Goal: Obtain resource: Obtain resource

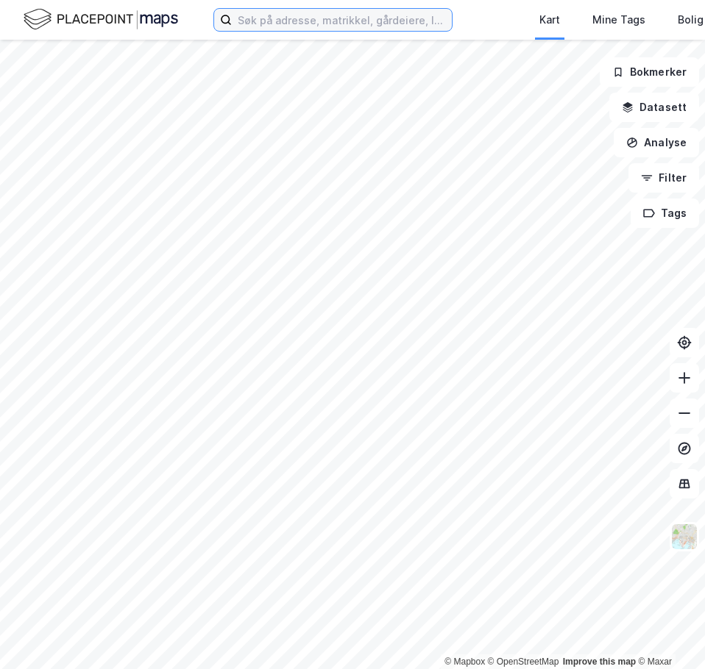
click at [282, 15] on input at bounding box center [342, 20] width 220 height 22
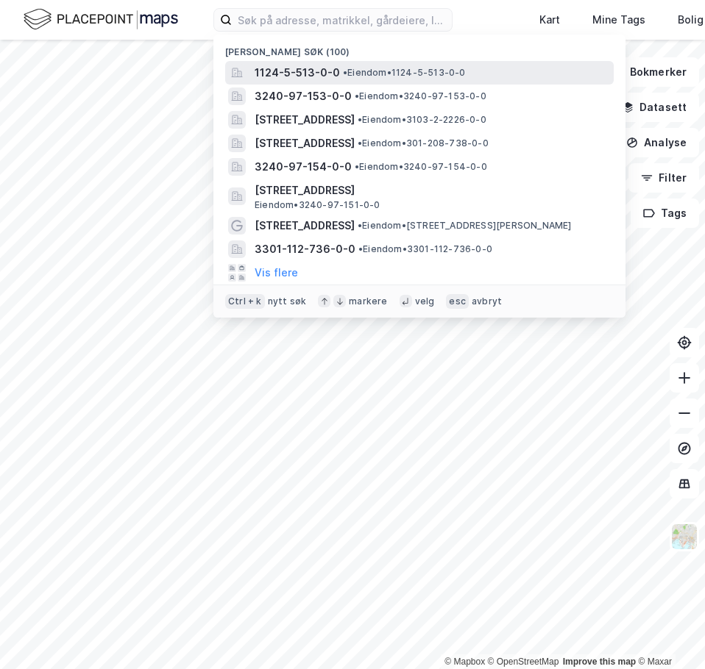
click at [316, 69] on span "1124-5-513-0-0" at bounding box center [296, 73] width 85 height 18
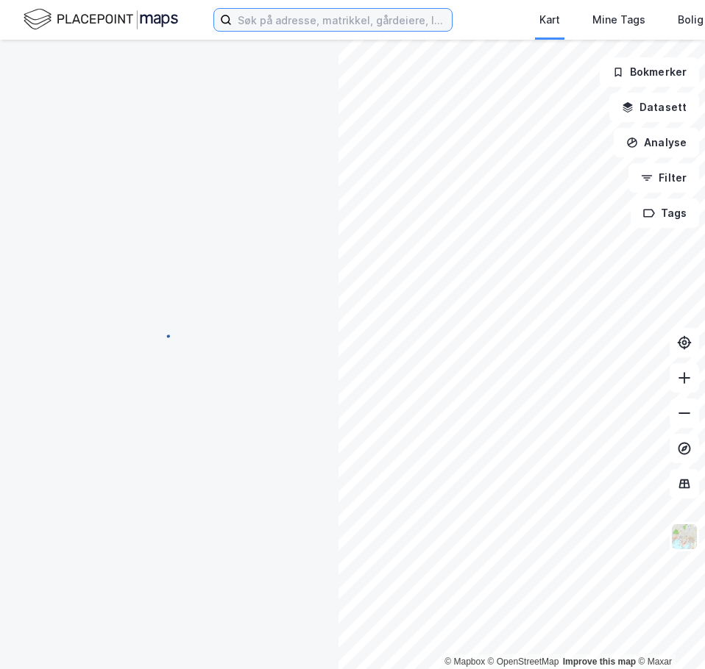
click at [317, 28] on input at bounding box center [342, 20] width 220 height 22
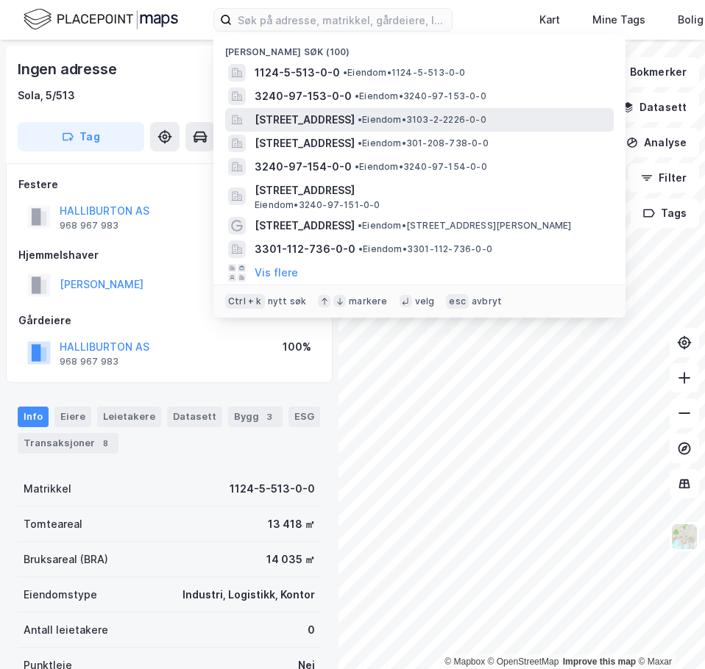
click at [345, 118] on span "[STREET_ADDRESS]" at bounding box center [304, 120] width 100 height 18
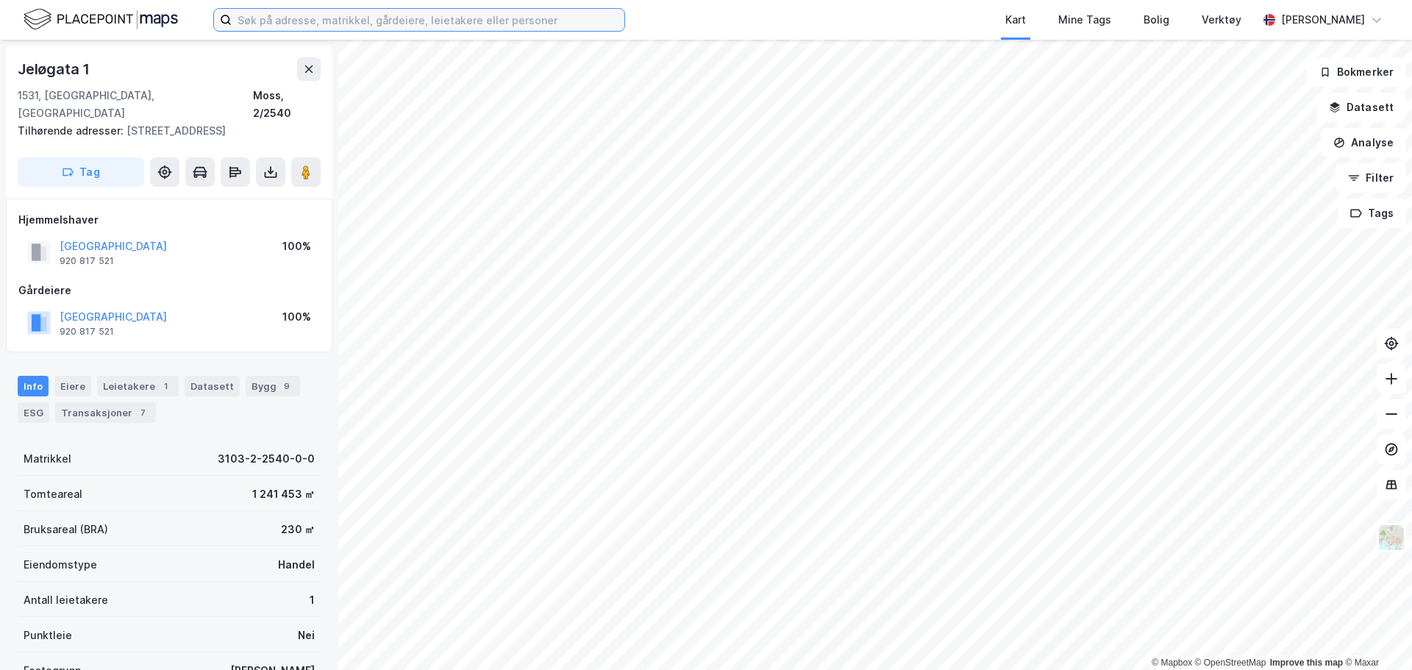
click at [304, 13] on input at bounding box center [428, 20] width 393 height 22
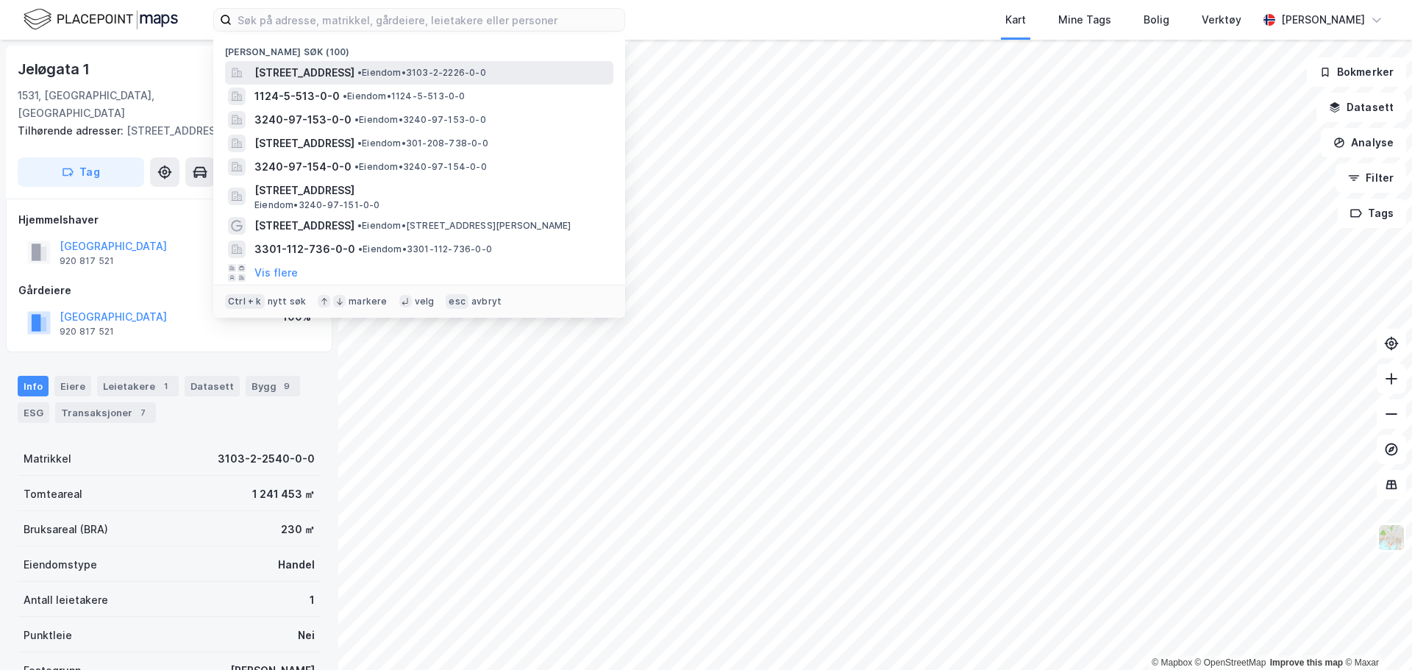
click at [322, 71] on span "[STREET_ADDRESS]" at bounding box center [304, 73] width 100 height 18
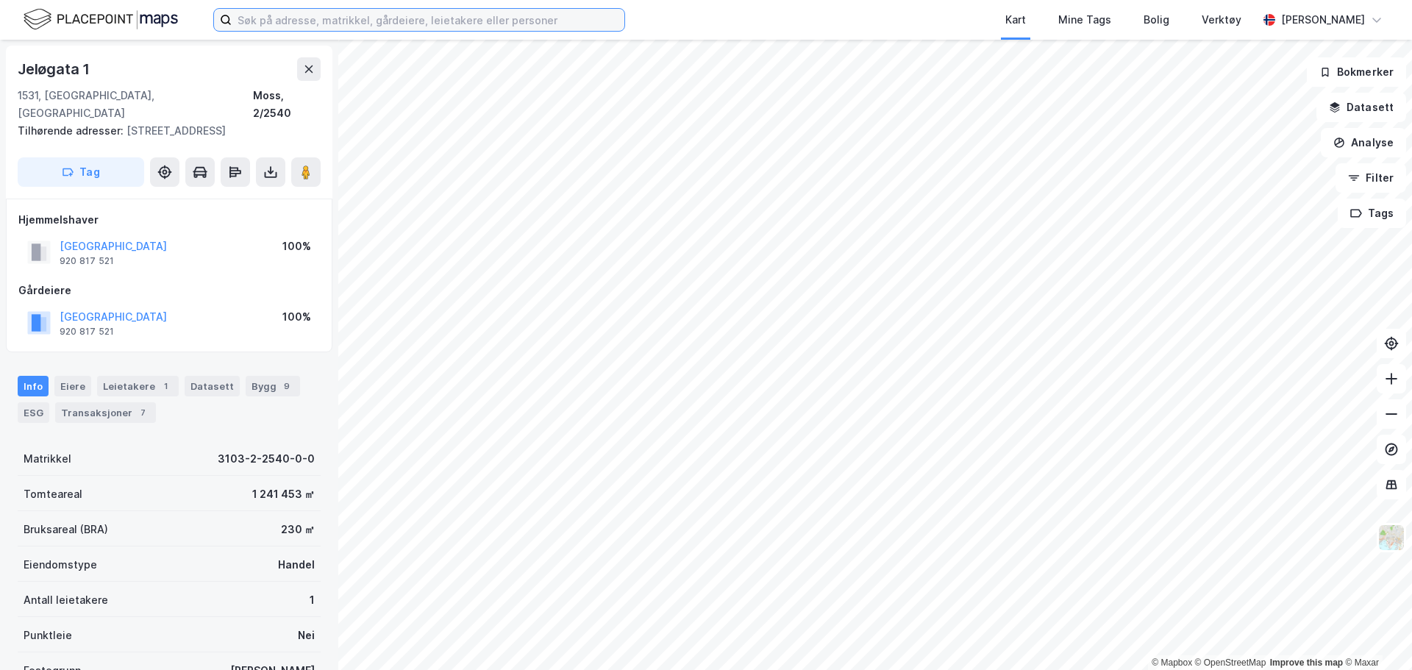
click at [368, 20] on input at bounding box center [428, 20] width 393 height 22
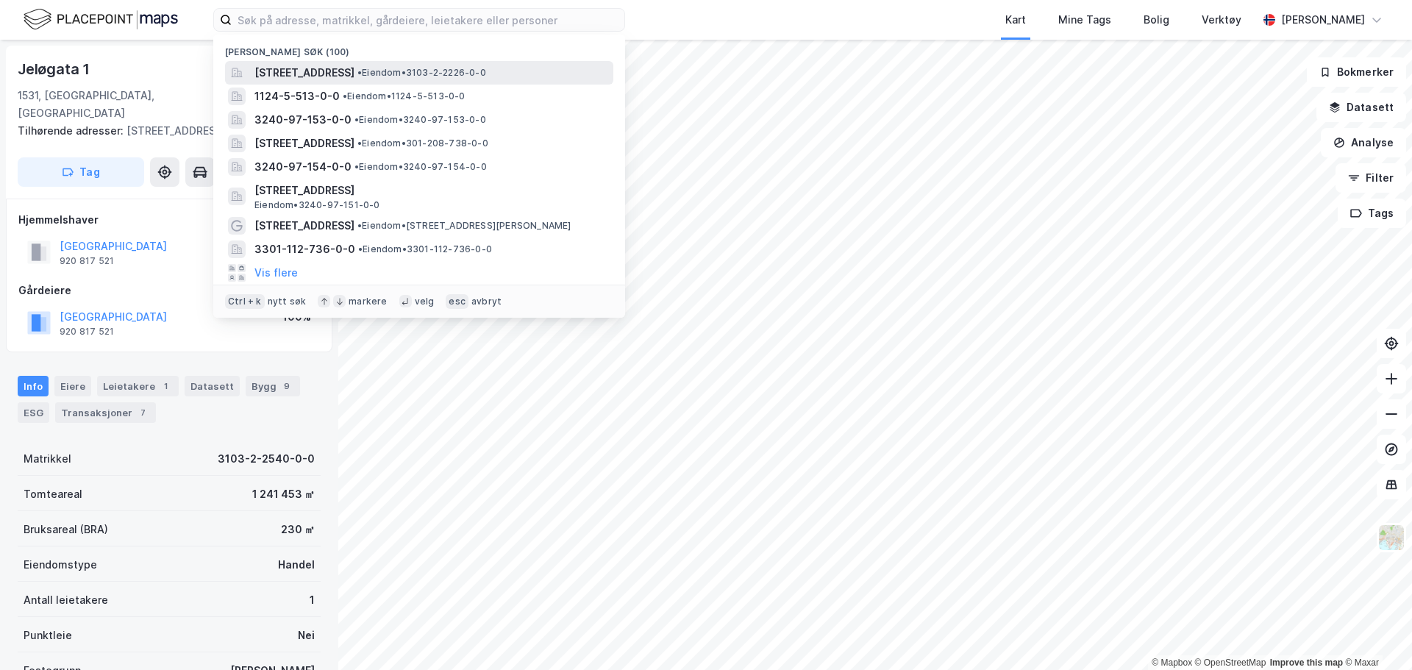
click at [355, 69] on span "[STREET_ADDRESS]" at bounding box center [304, 73] width 100 height 18
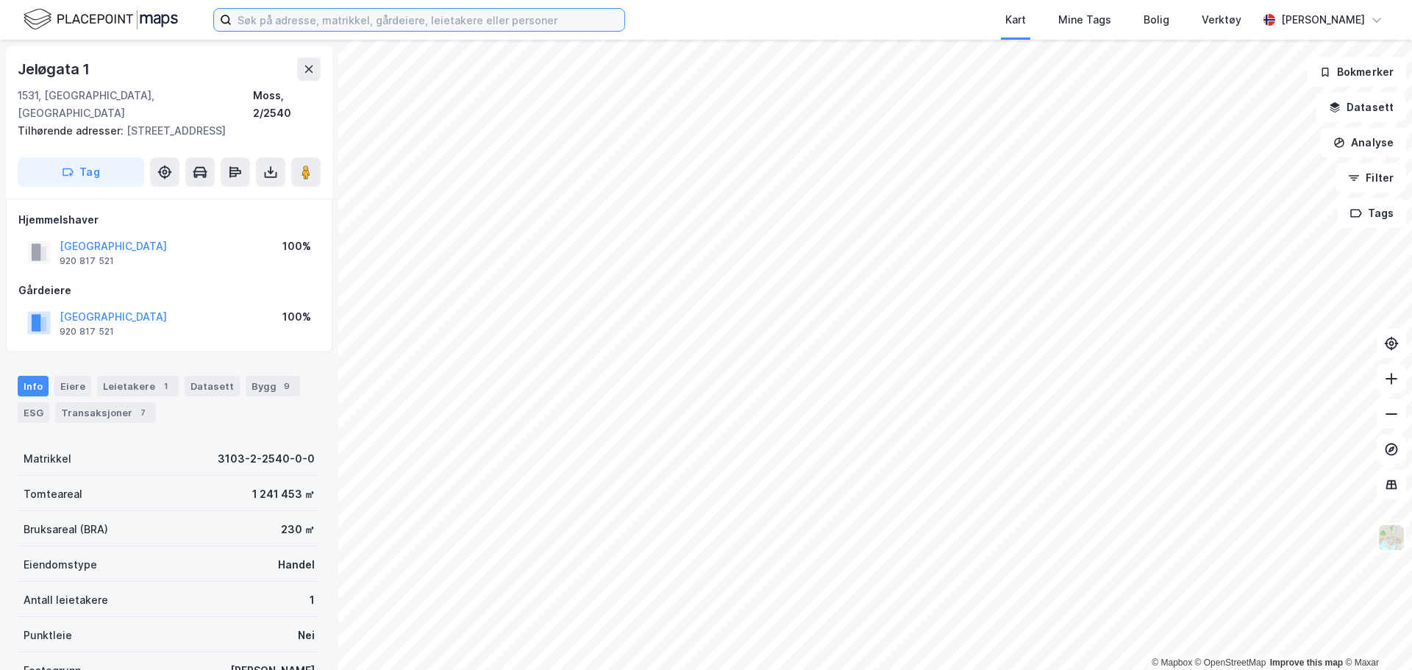
click at [374, 15] on input at bounding box center [428, 20] width 393 height 22
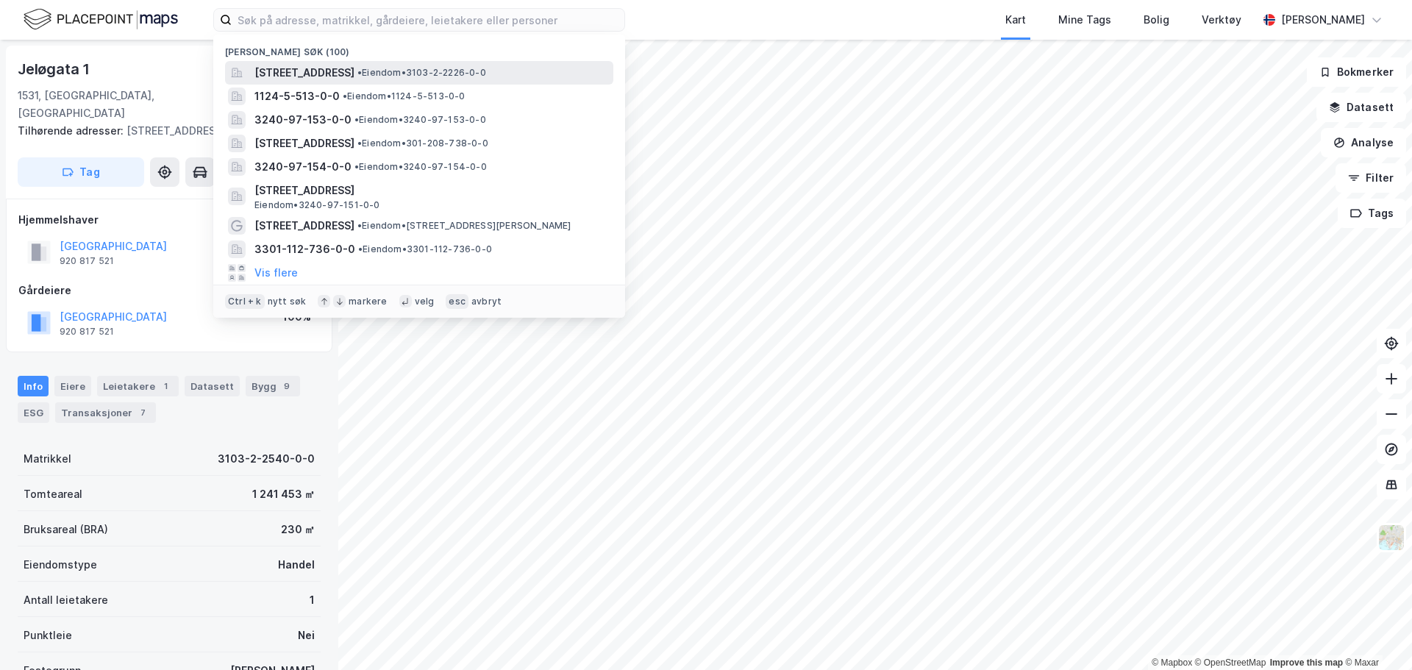
click at [355, 71] on span "[STREET_ADDRESS]" at bounding box center [304, 73] width 100 height 18
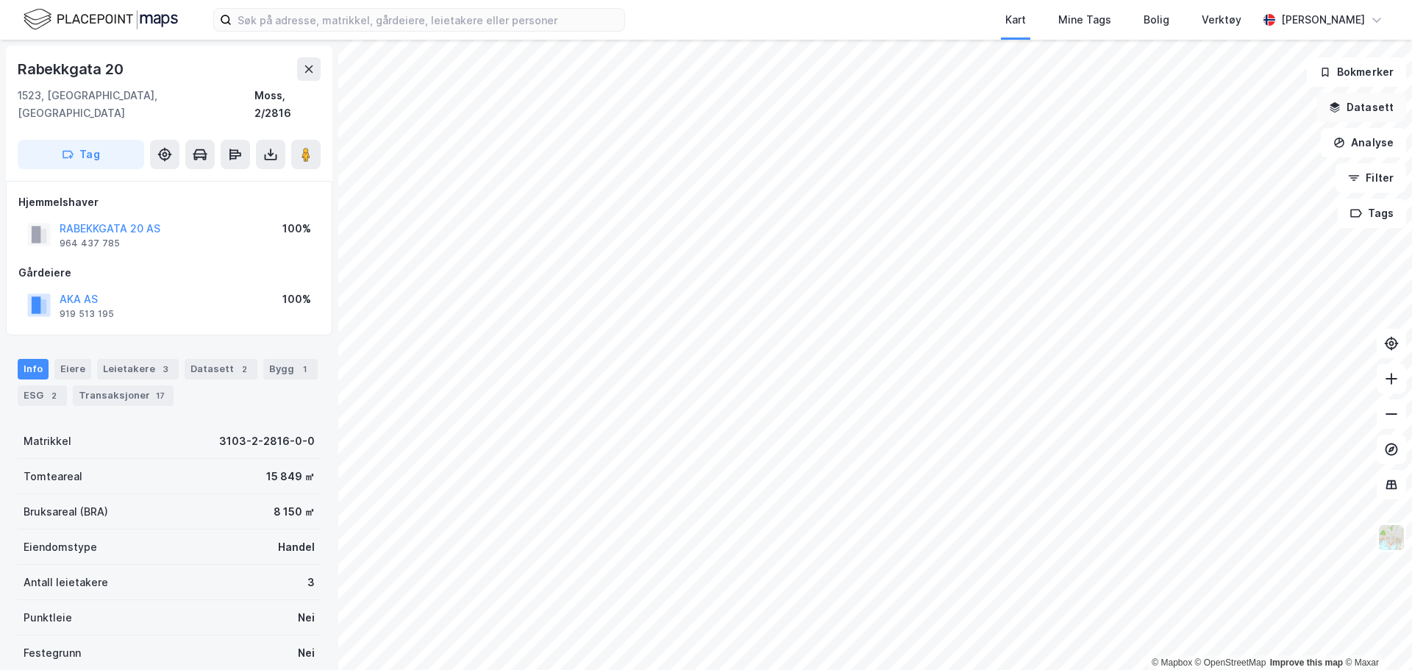
click at [704, 102] on button "Datasett" at bounding box center [1362, 107] width 90 height 29
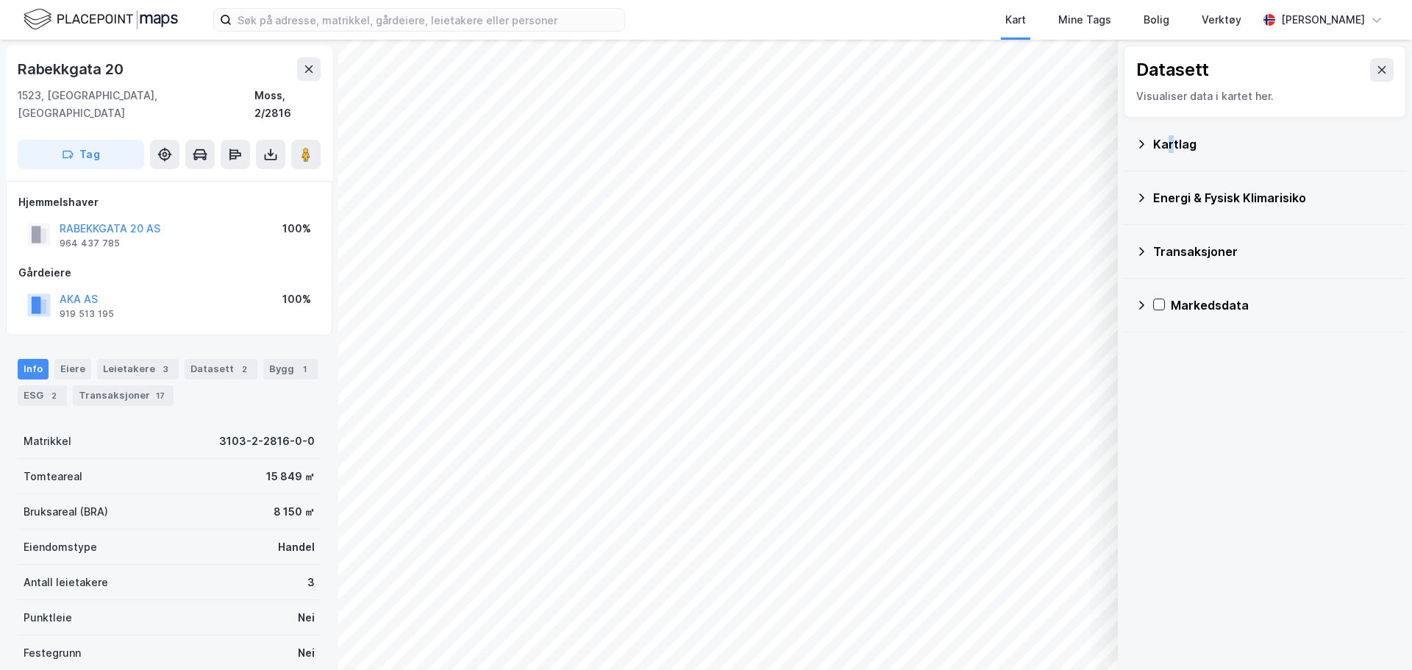
click at [704, 135] on div "Kartlag" at bounding box center [1265, 144] width 259 height 35
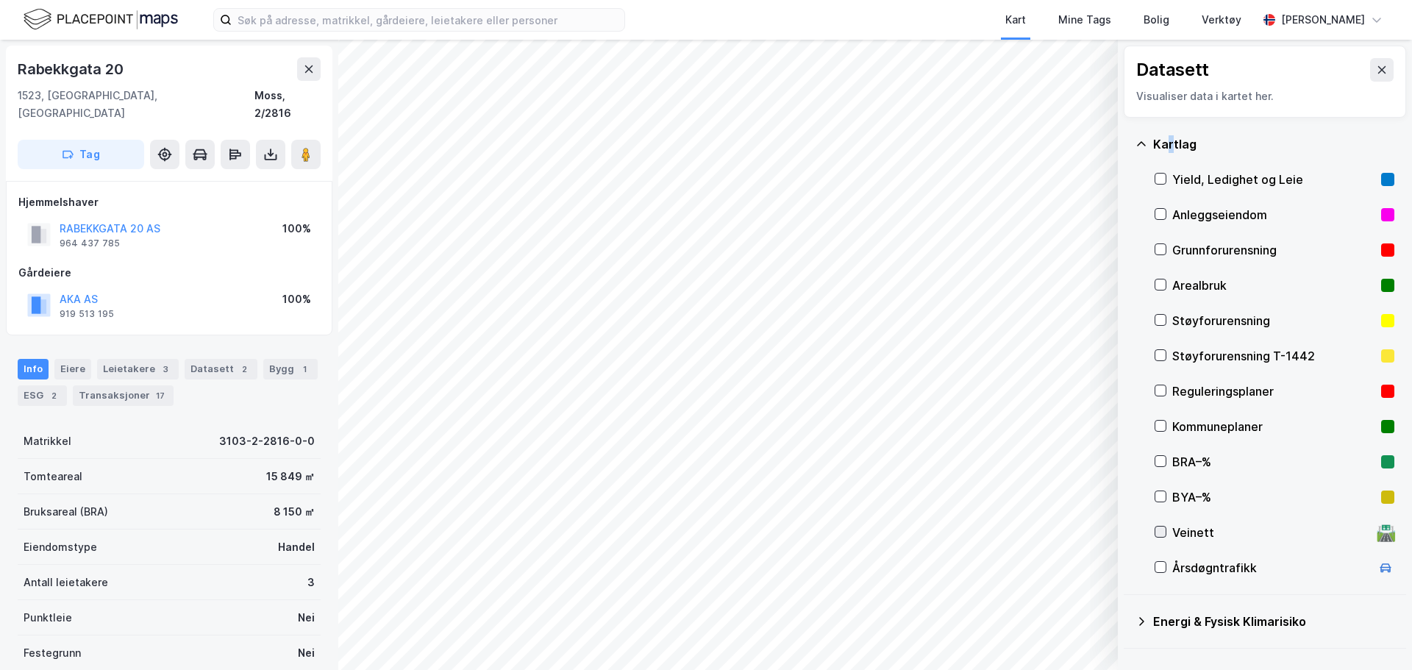
click at [704, 531] on icon at bounding box center [1160, 532] width 10 height 10
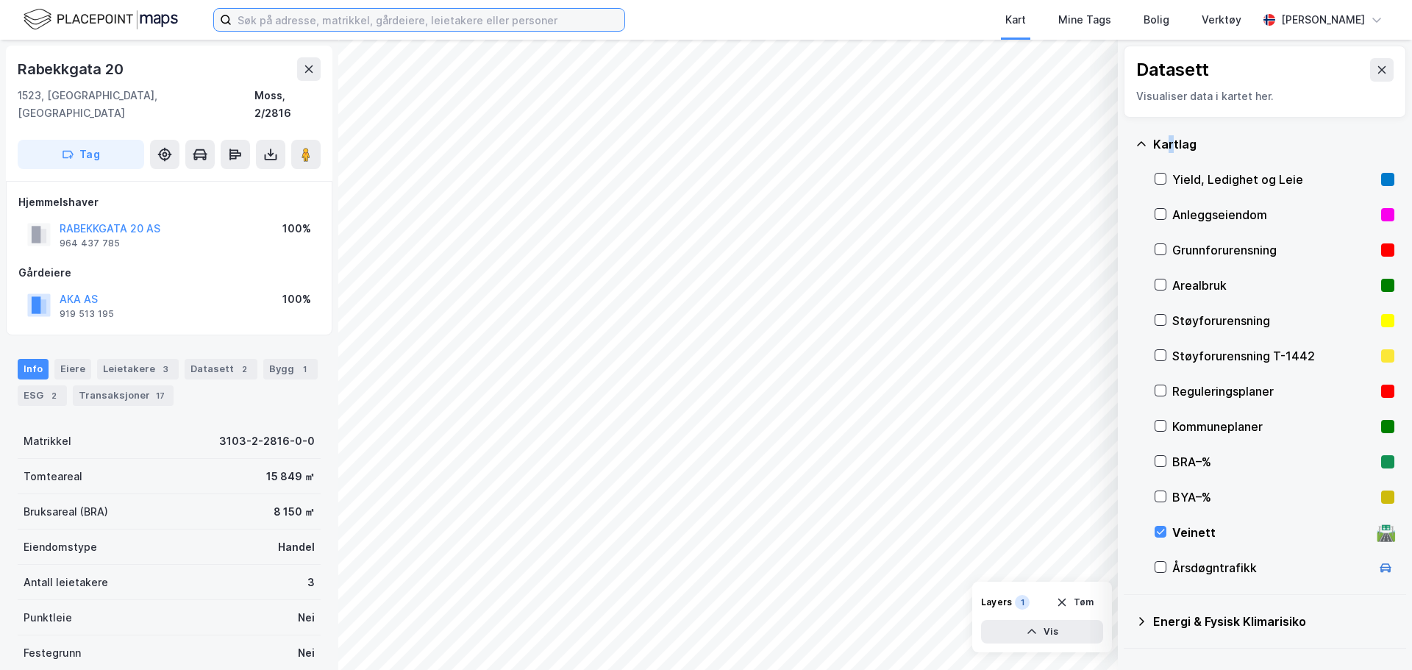
click at [288, 18] on input at bounding box center [428, 20] width 393 height 22
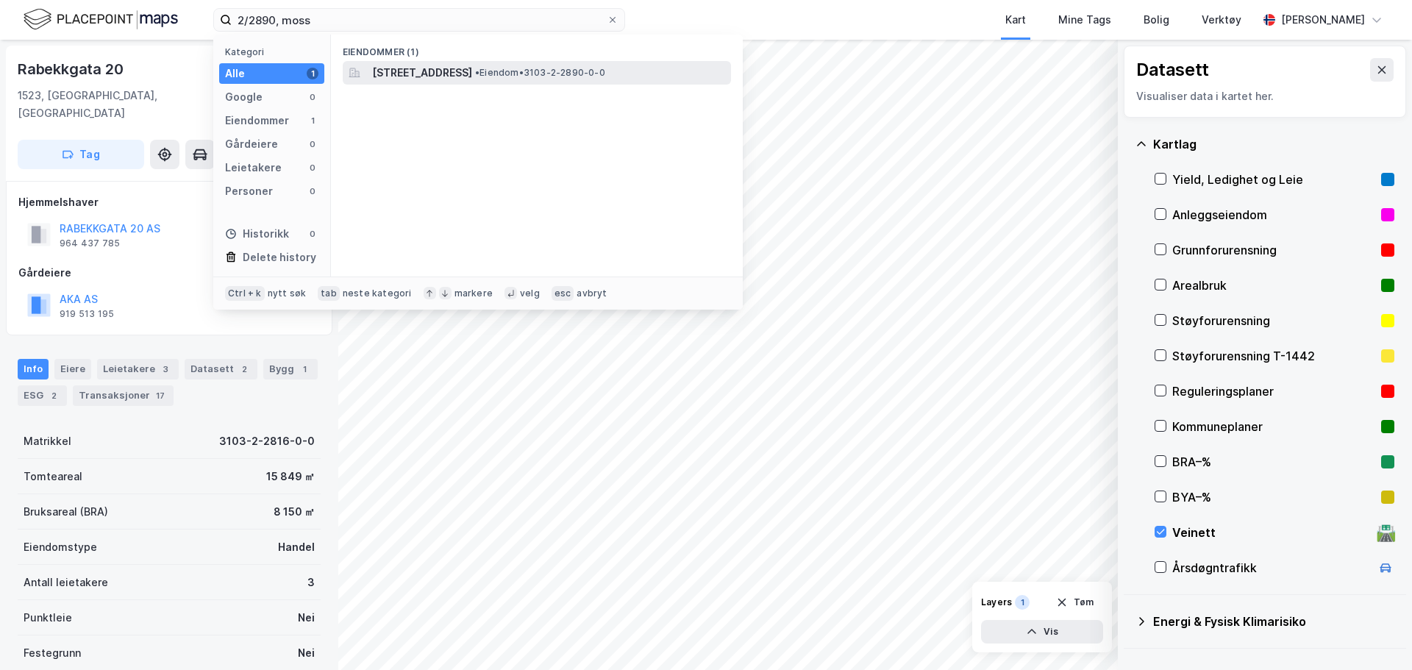
click at [472, 76] on span "[STREET_ADDRESS]" at bounding box center [422, 73] width 100 height 18
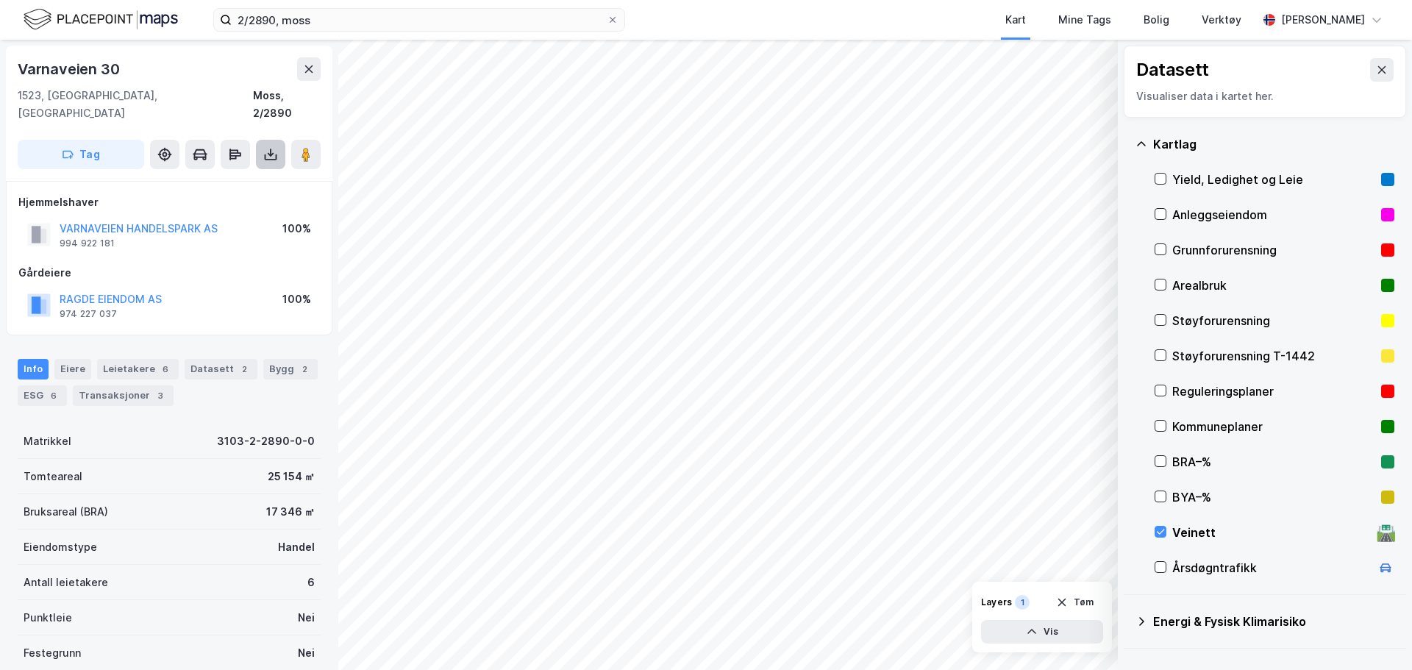
click at [272, 147] on icon at bounding box center [270, 154] width 15 height 15
click at [234, 178] on div "Last ned grunnbok" at bounding box center [197, 184] width 85 height 12
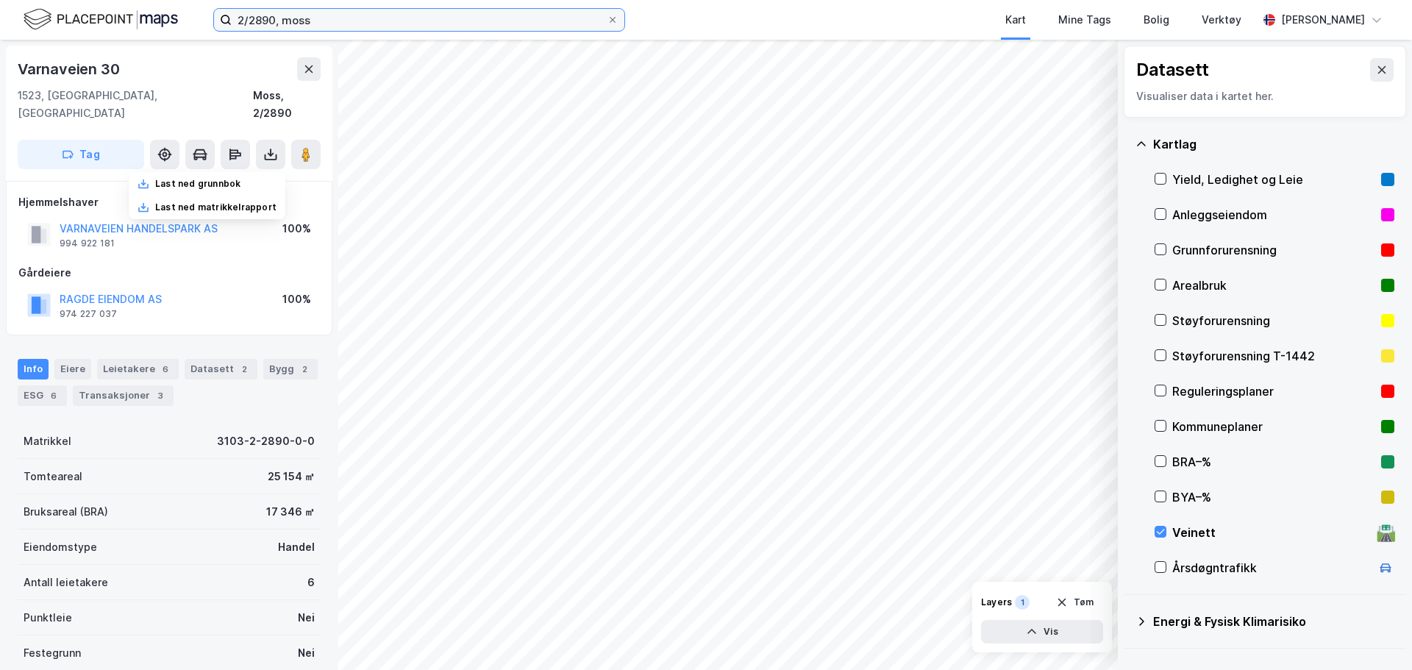
click at [274, 18] on input "2/2890, moss" at bounding box center [419, 20] width 375 height 22
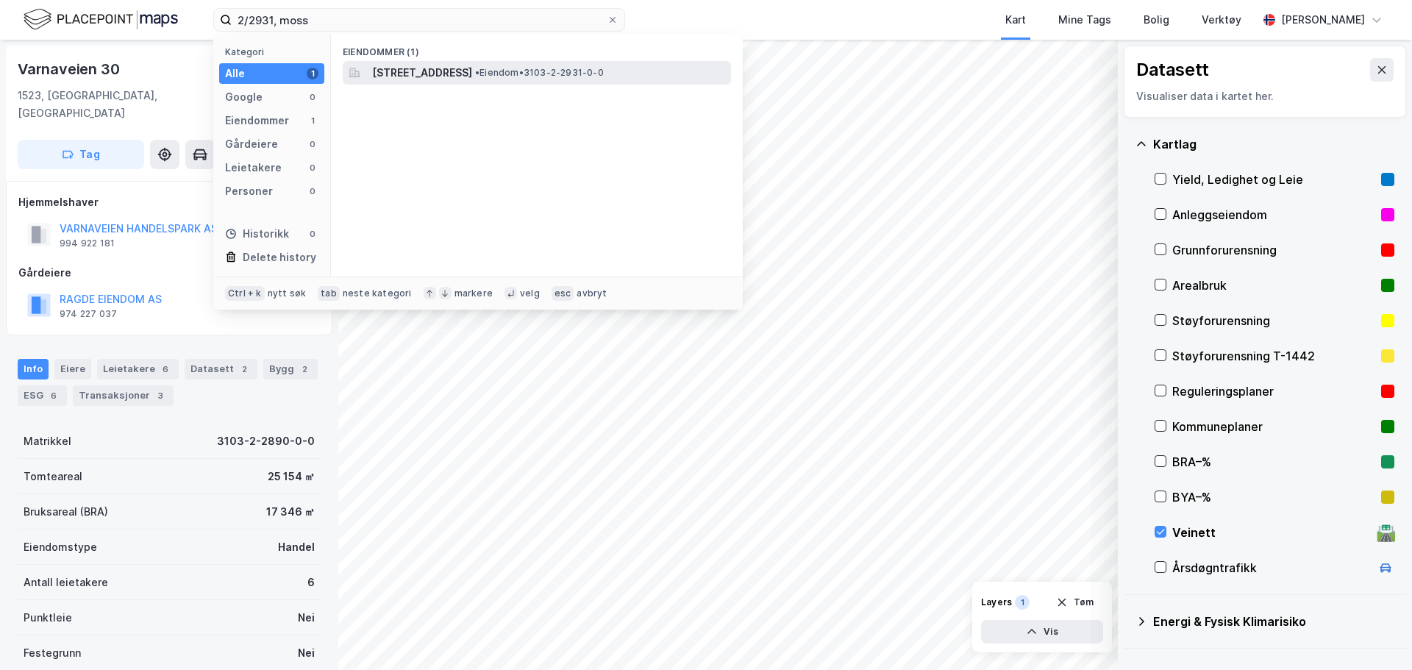
click at [541, 62] on div "[STREET_ADDRESS] • Eiendom • 3103-2-2931-0-0" at bounding box center [537, 73] width 388 height 24
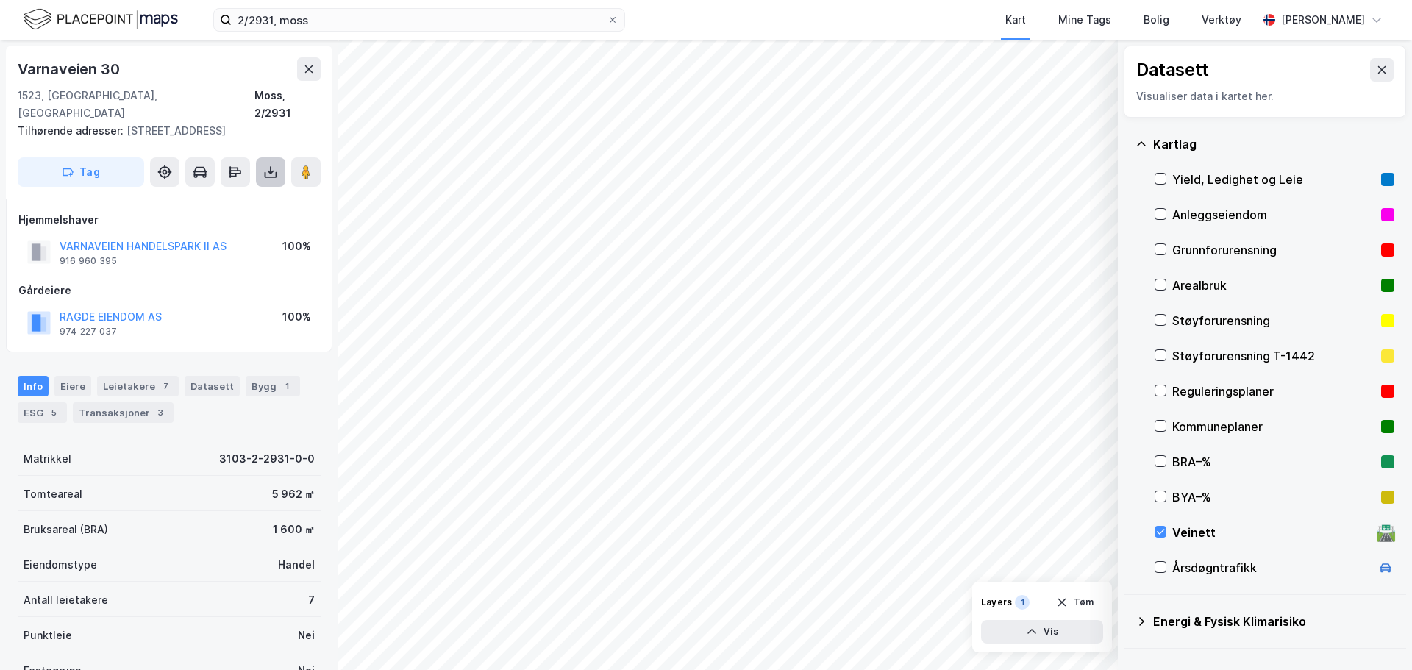
click at [265, 172] on icon at bounding box center [271, 175] width 13 height 6
click at [238, 196] on div "Last ned grunnbok" at bounding box center [197, 202] width 85 height 12
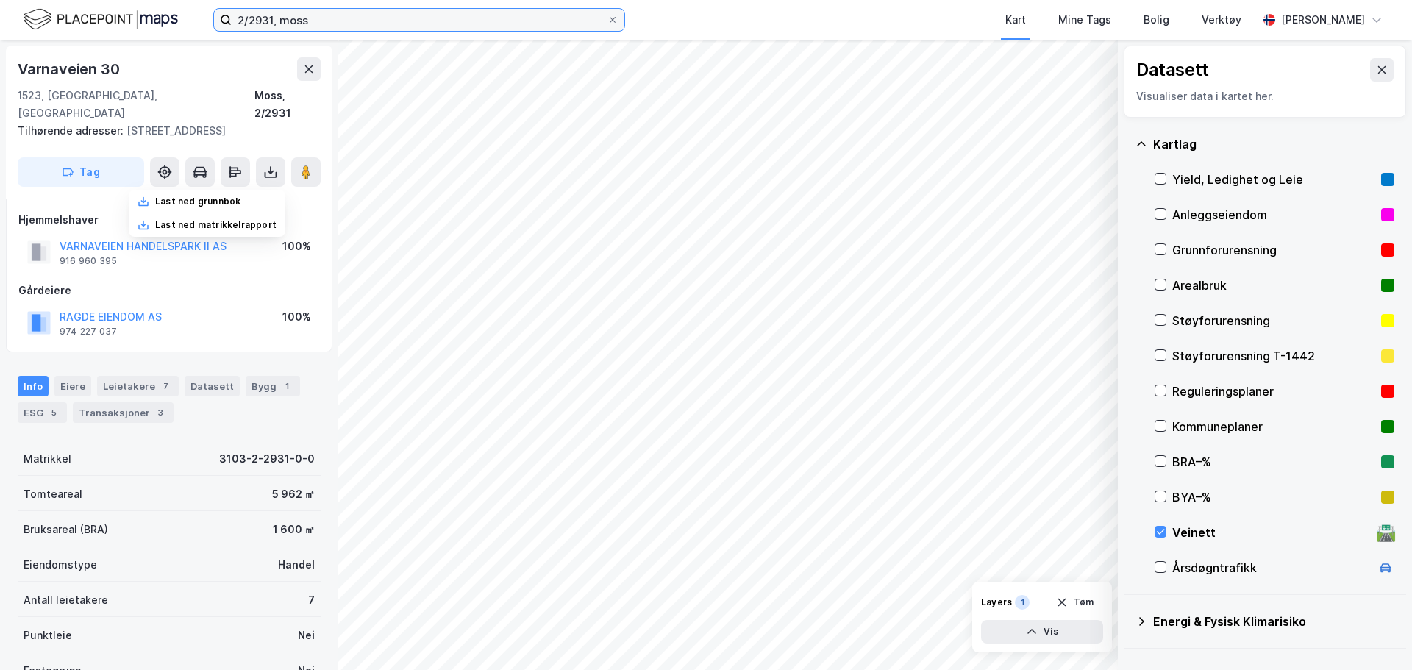
click at [274, 17] on input "2/2931, moss" at bounding box center [419, 20] width 375 height 22
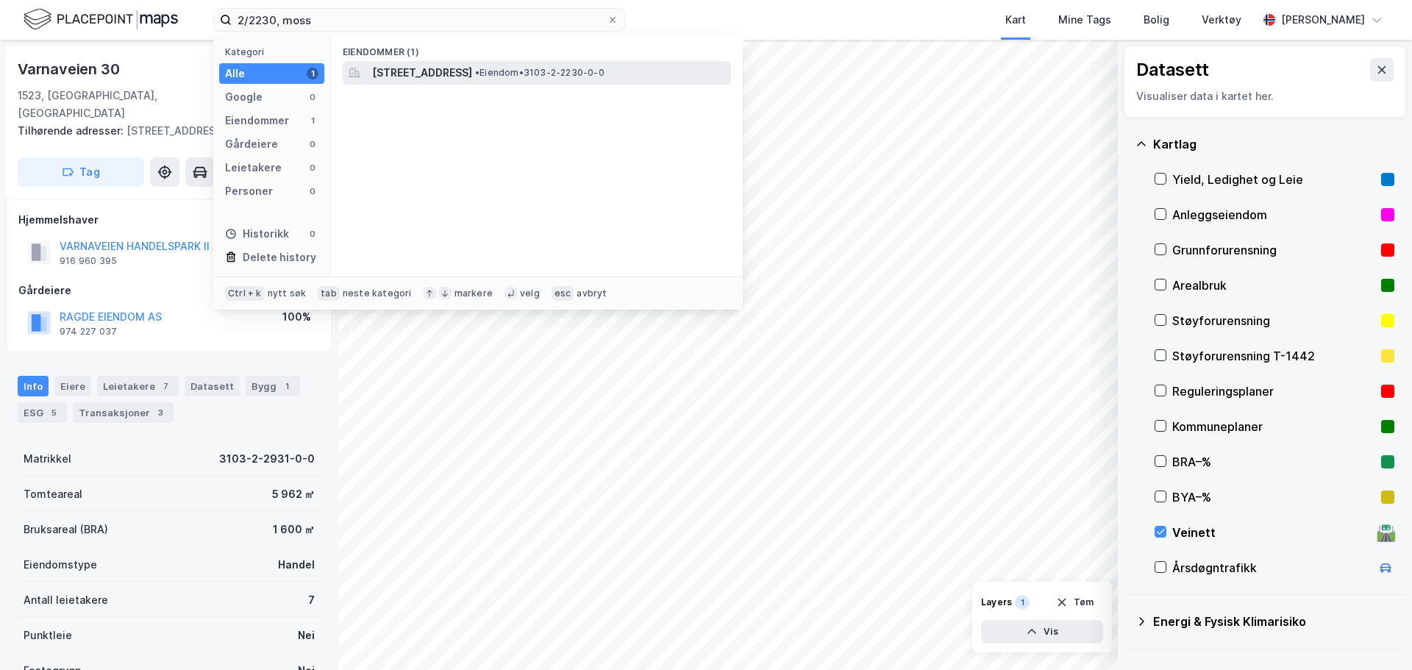
click at [464, 72] on span "[STREET_ADDRESS]" at bounding box center [422, 73] width 100 height 18
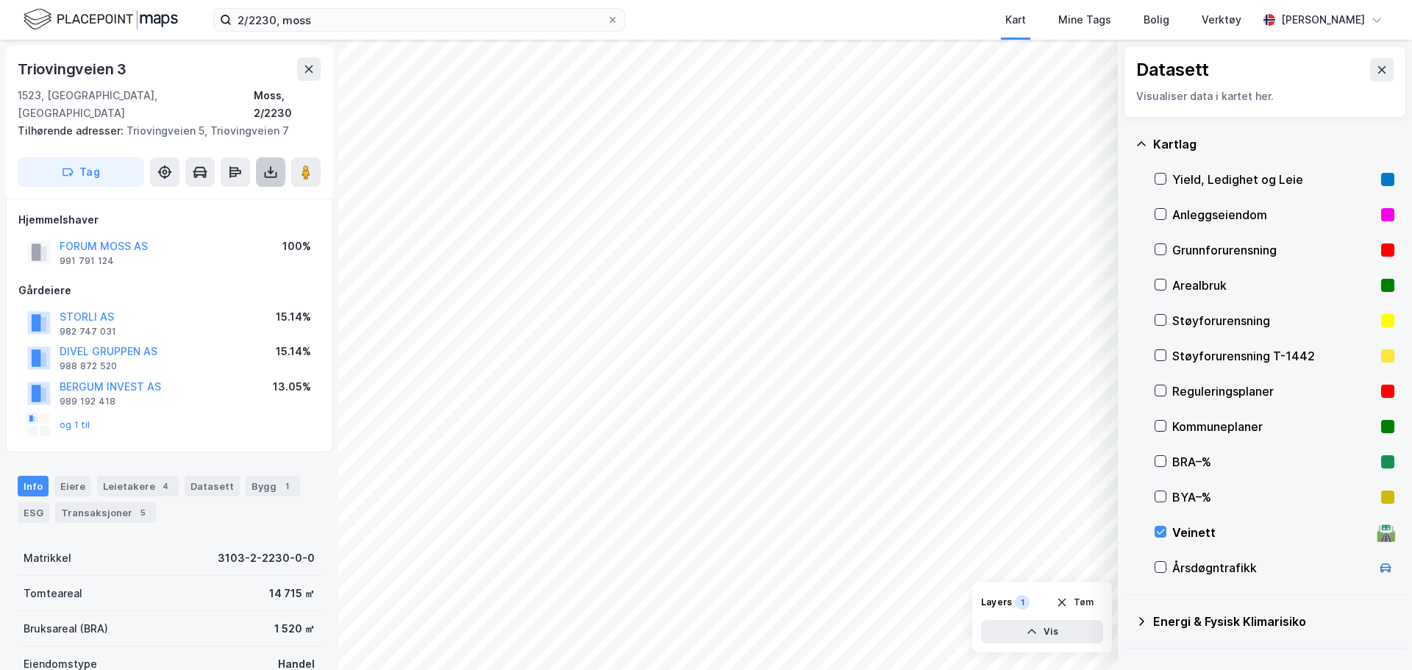
click at [266, 165] on icon at bounding box center [270, 172] width 15 height 15
click at [241, 196] on div "Last ned grunnbok" at bounding box center [197, 202] width 85 height 12
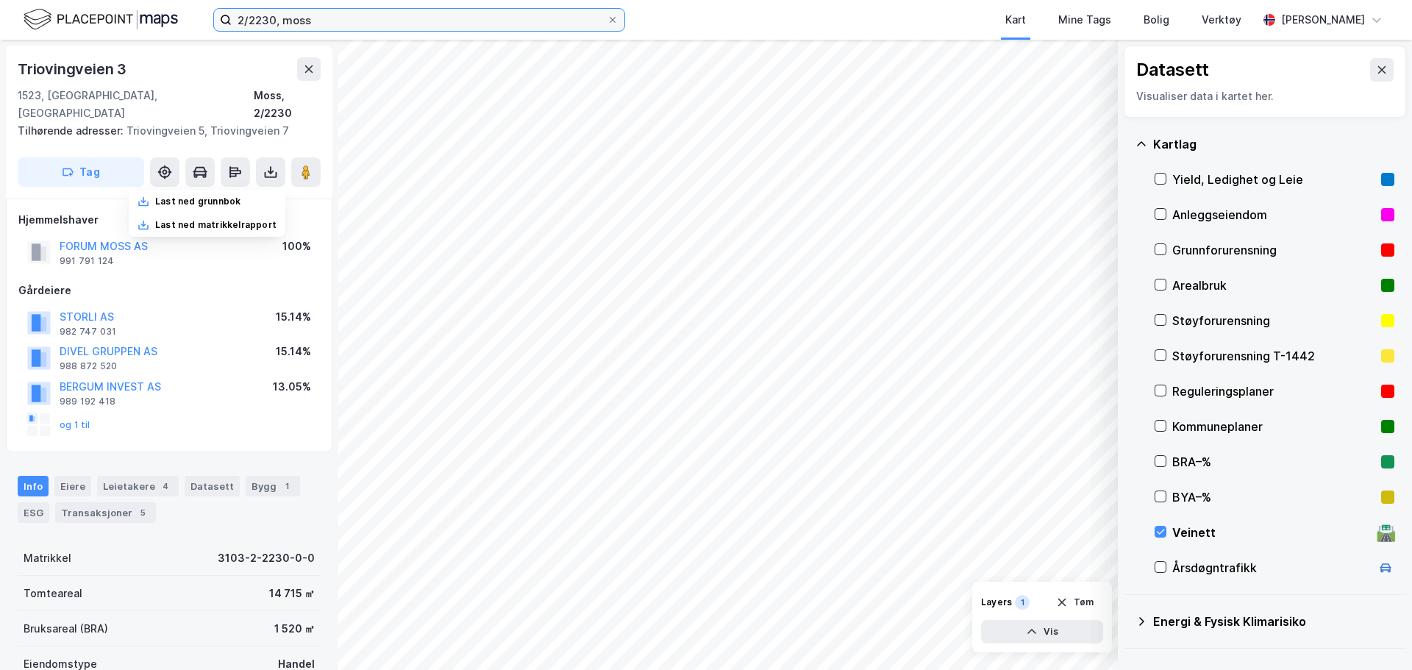
click at [275, 15] on input "2/2230, moss" at bounding box center [419, 20] width 375 height 22
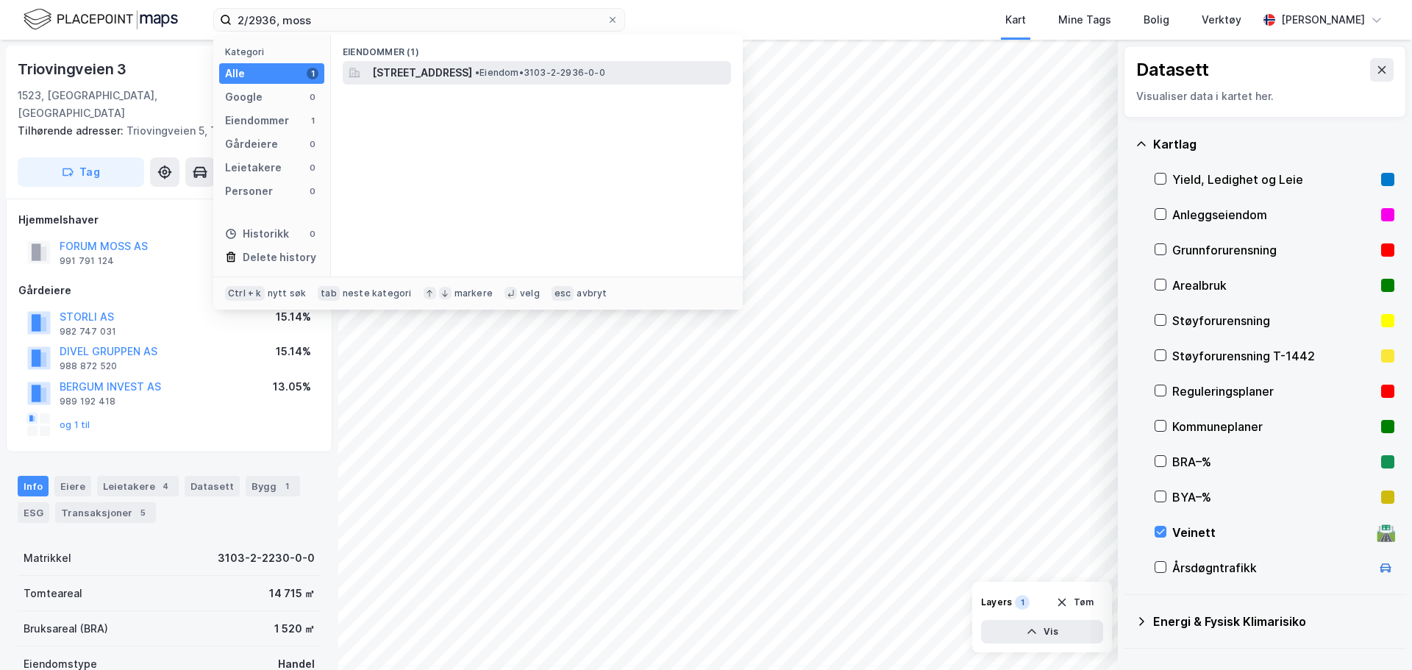
click at [470, 75] on span "[STREET_ADDRESS]" at bounding box center [422, 73] width 100 height 18
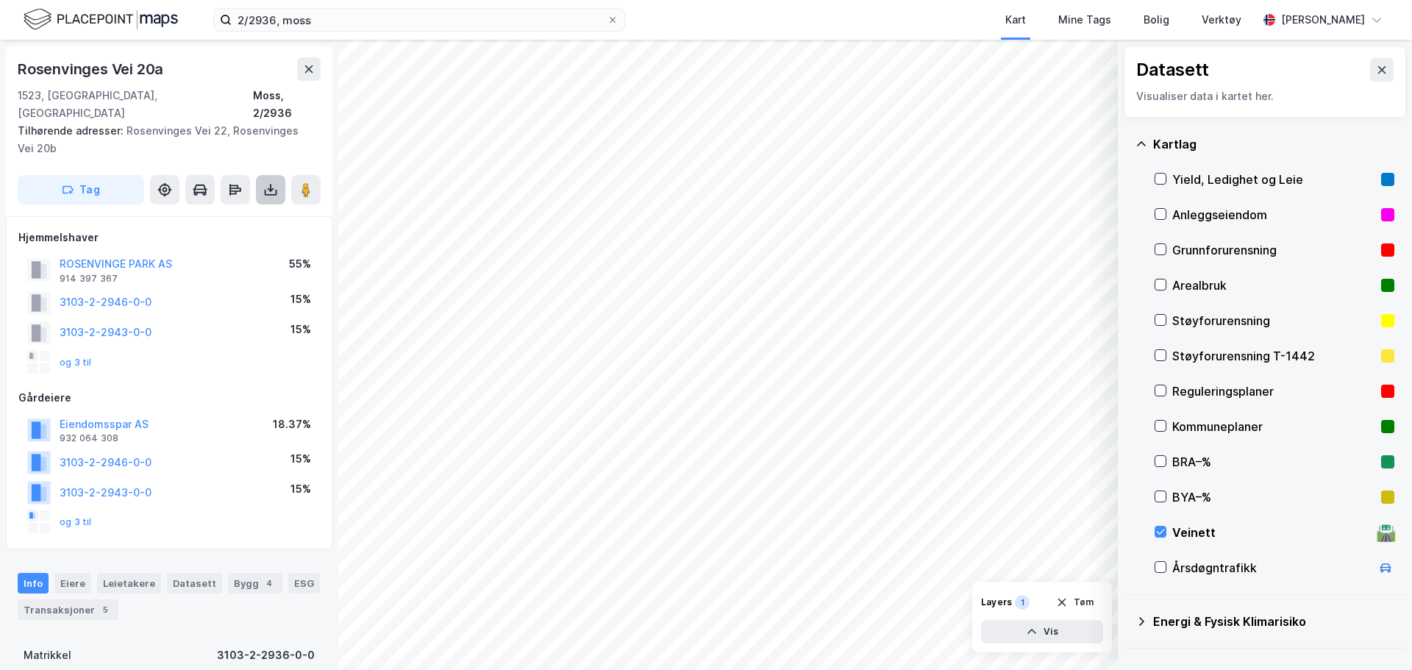
click at [270, 182] on icon at bounding box center [270, 189] width 15 height 15
click at [241, 213] on div "Last ned grunnbok" at bounding box center [197, 219] width 85 height 12
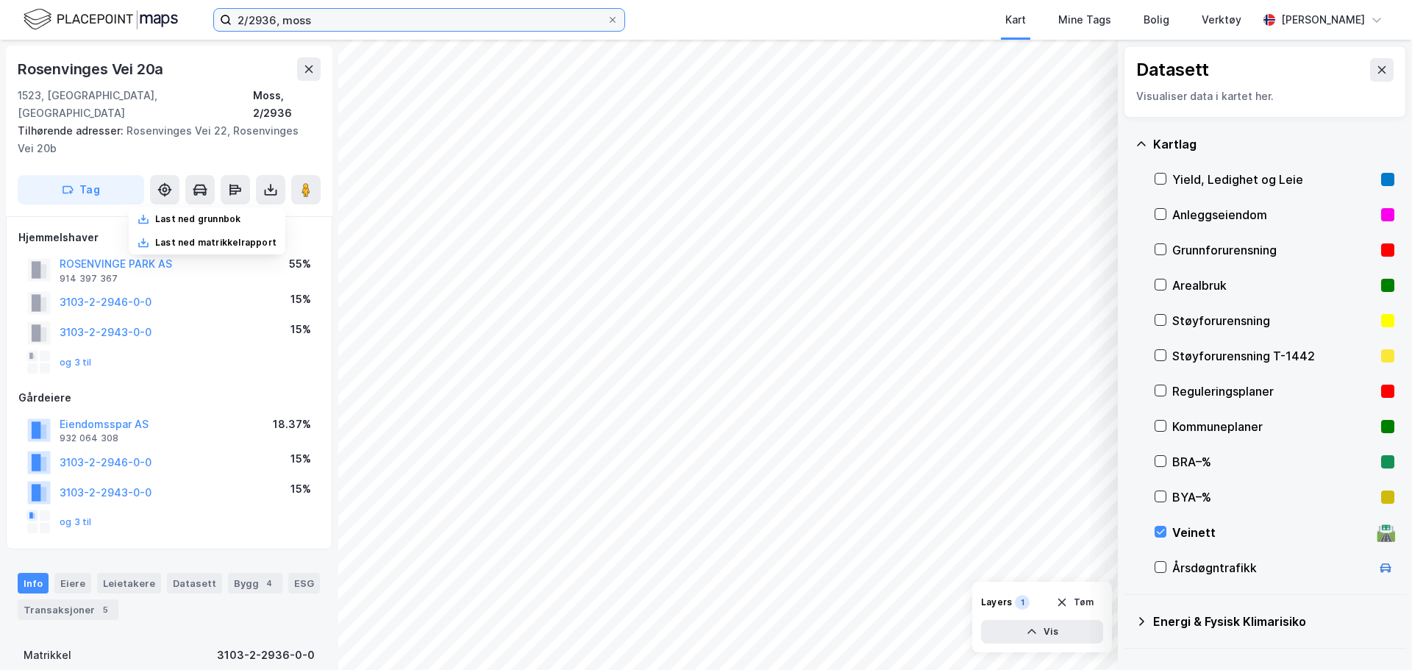
click at [272, 19] on input "2/2936, moss" at bounding box center [419, 20] width 375 height 22
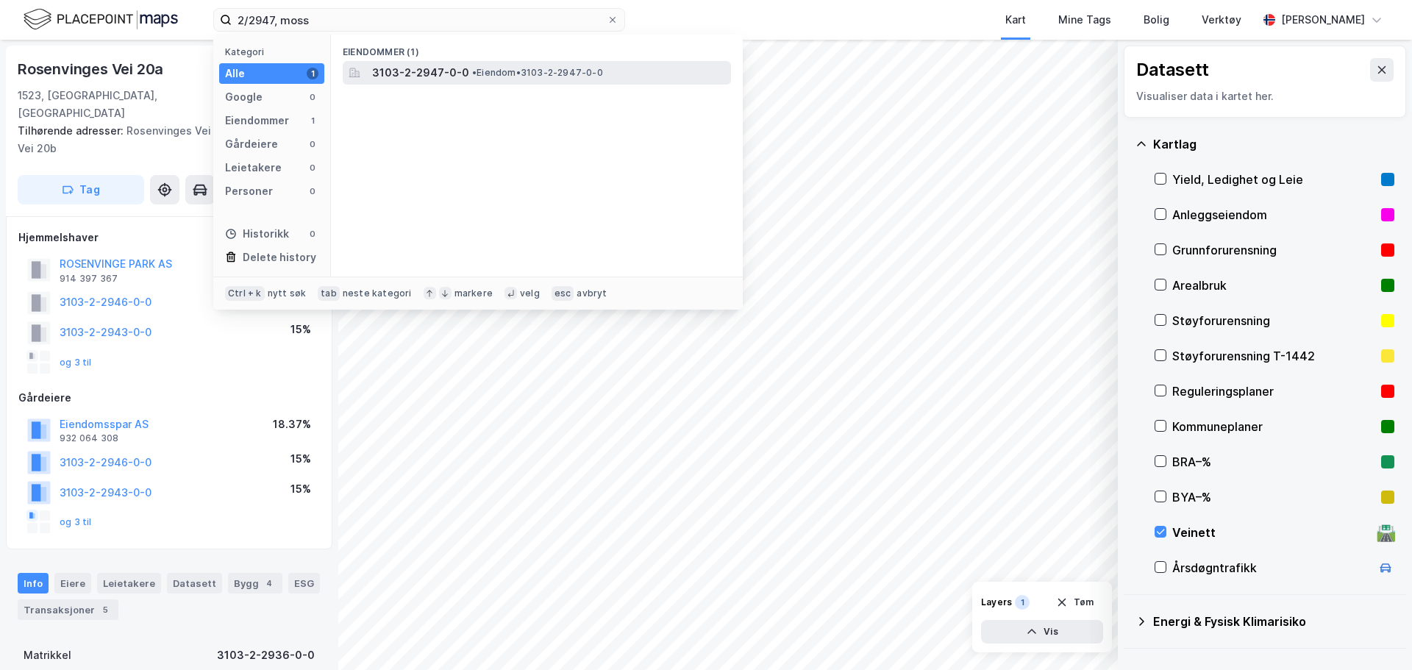
click at [399, 79] on span "3103-2-2947-0-0" at bounding box center [420, 73] width 97 height 18
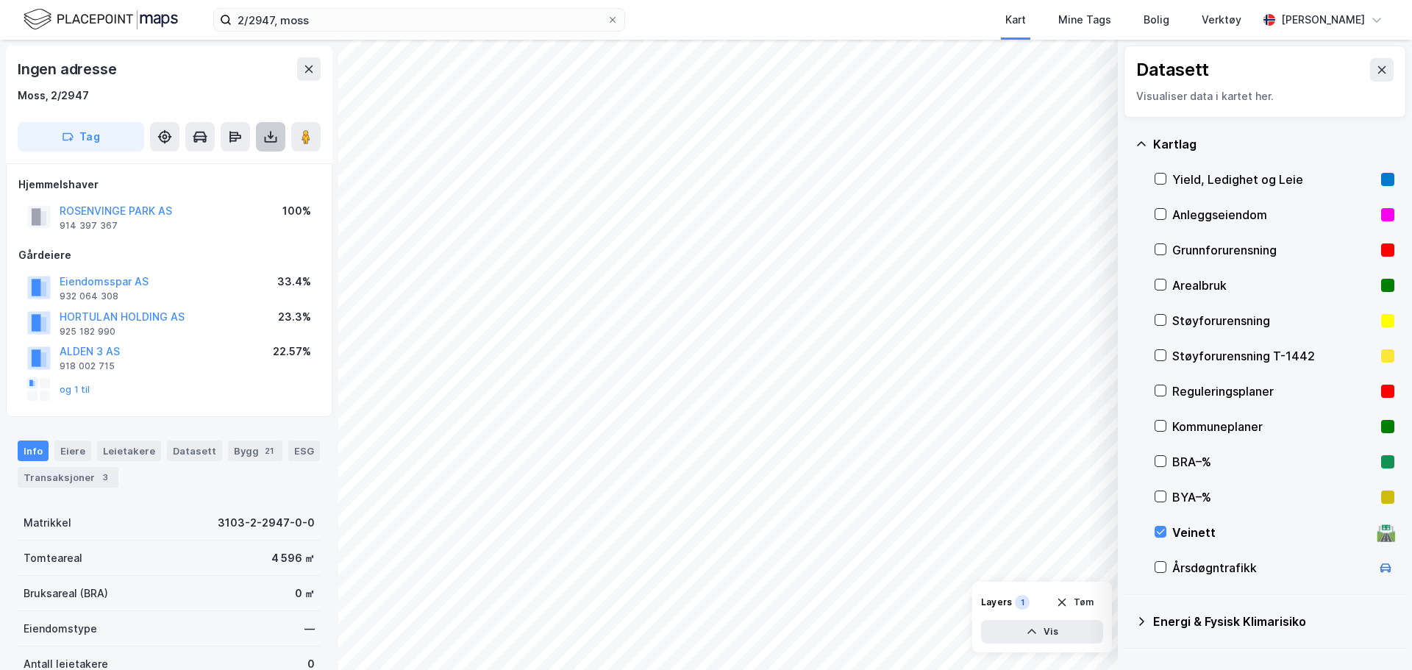
click at [266, 133] on icon at bounding box center [270, 136] width 15 height 15
click at [254, 161] on div "Last ned grunnbok" at bounding box center [207, 166] width 157 height 24
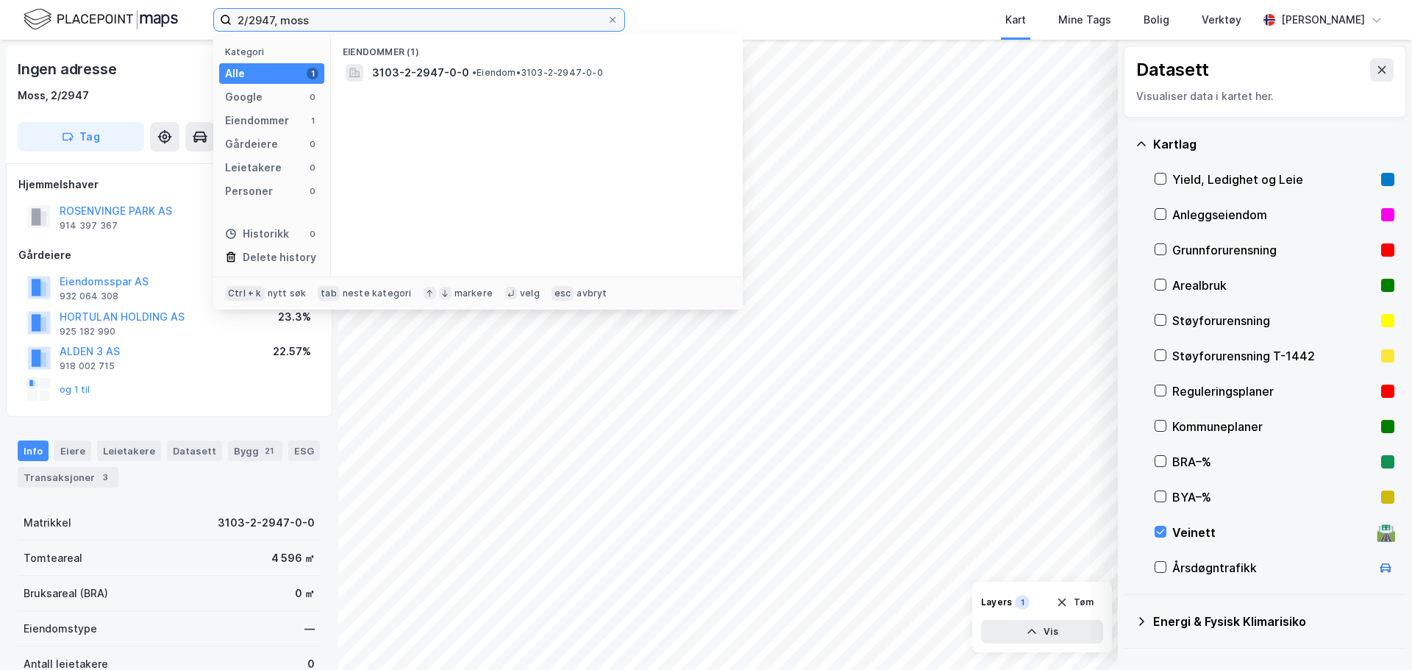
click at [274, 19] on input "2/2947, moss" at bounding box center [419, 20] width 375 height 22
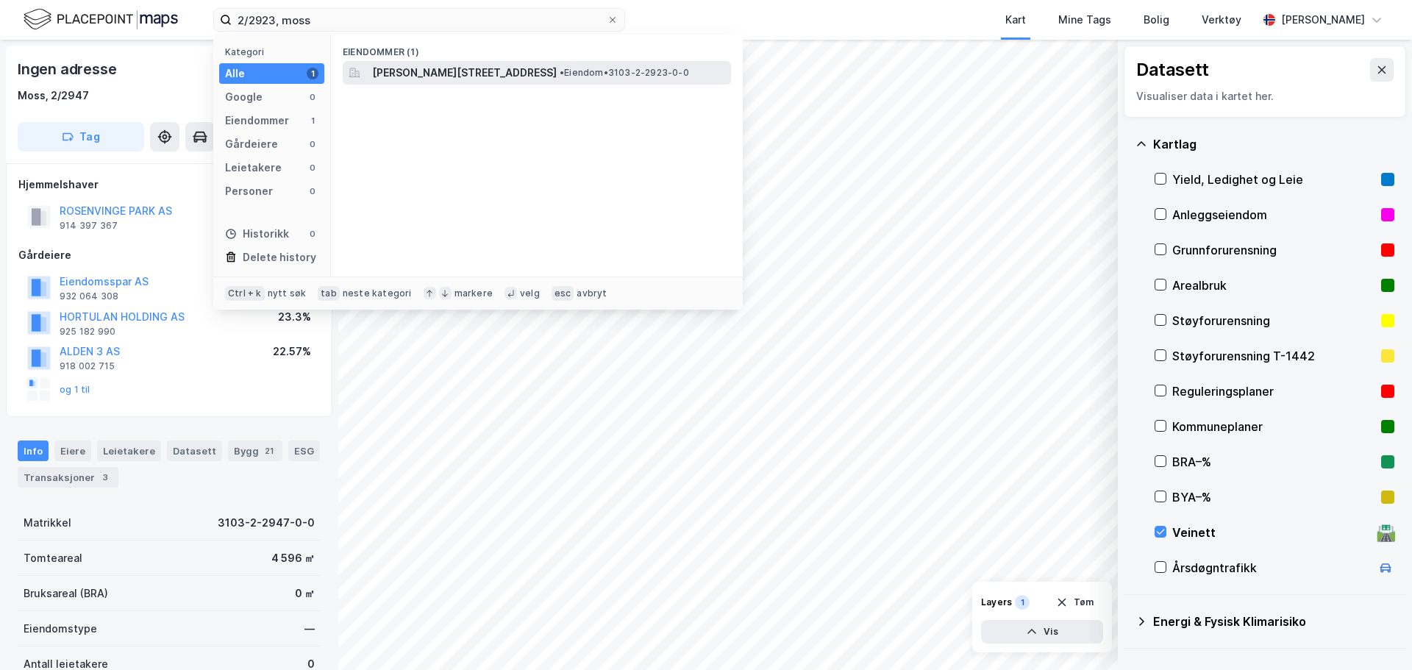
click at [421, 71] on span "[PERSON_NAME][STREET_ADDRESS]" at bounding box center [464, 73] width 185 height 18
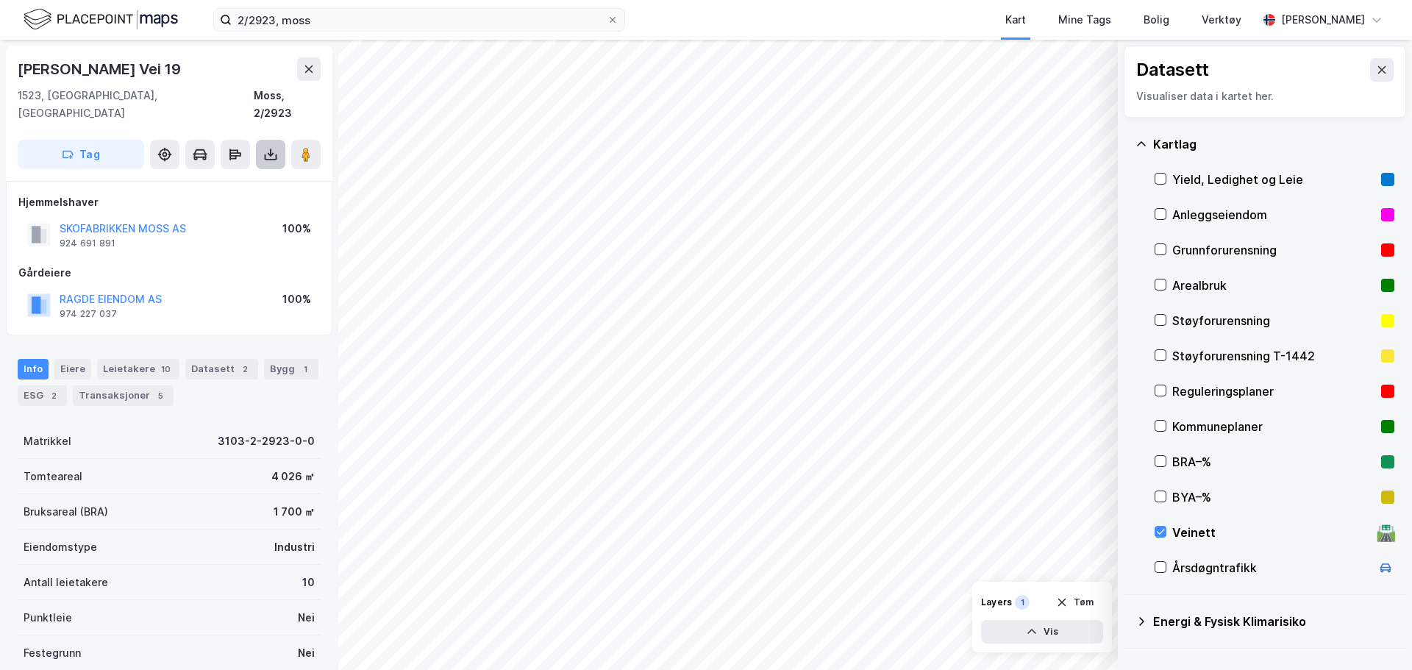
click at [264, 147] on icon at bounding box center [270, 154] width 15 height 15
click at [232, 178] on div "Last ned grunnbok" at bounding box center [197, 184] width 85 height 12
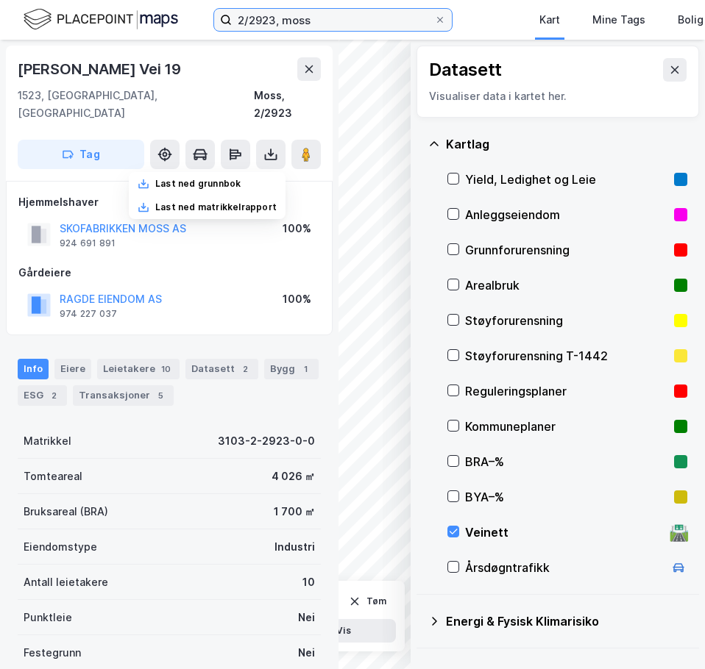
click at [317, 21] on input "2/2923, moss" at bounding box center [333, 20] width 202 height 22
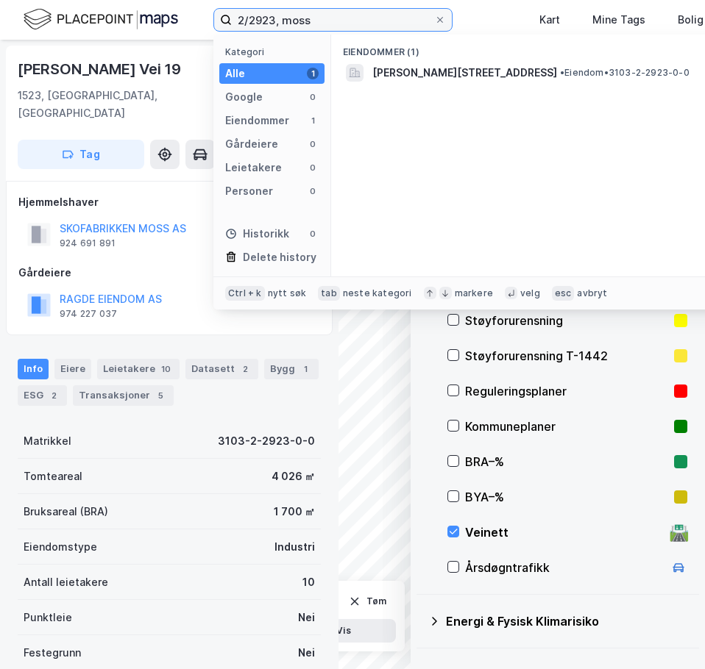
drag, startPoint x: 326, startPoint y: 24, endPoint x: 213, endPoint y: 16, distance: 112.8
click at [222, 20] on label "2/2923, moss" at bounding box center [332, 20] width 239 height 24
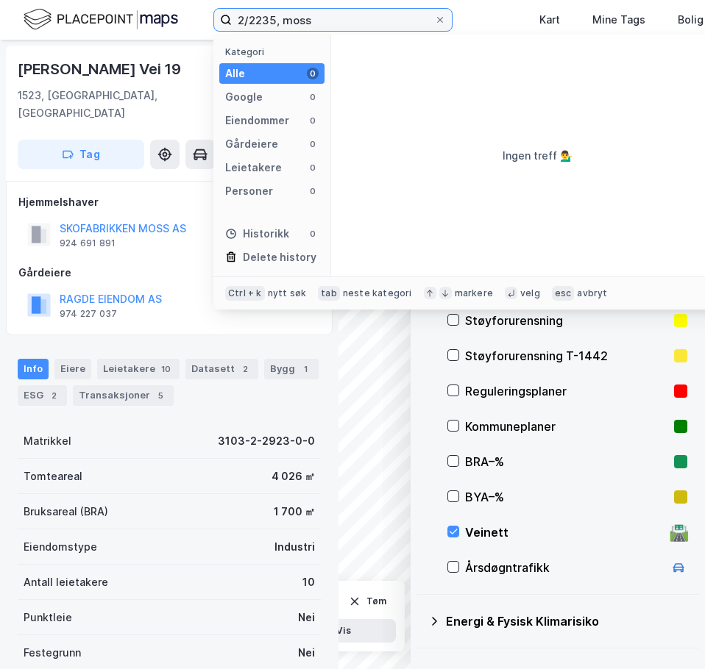
click at [272, 21] on input "2/2235, moss" at bounding box center [333, 20] width 202 height 22
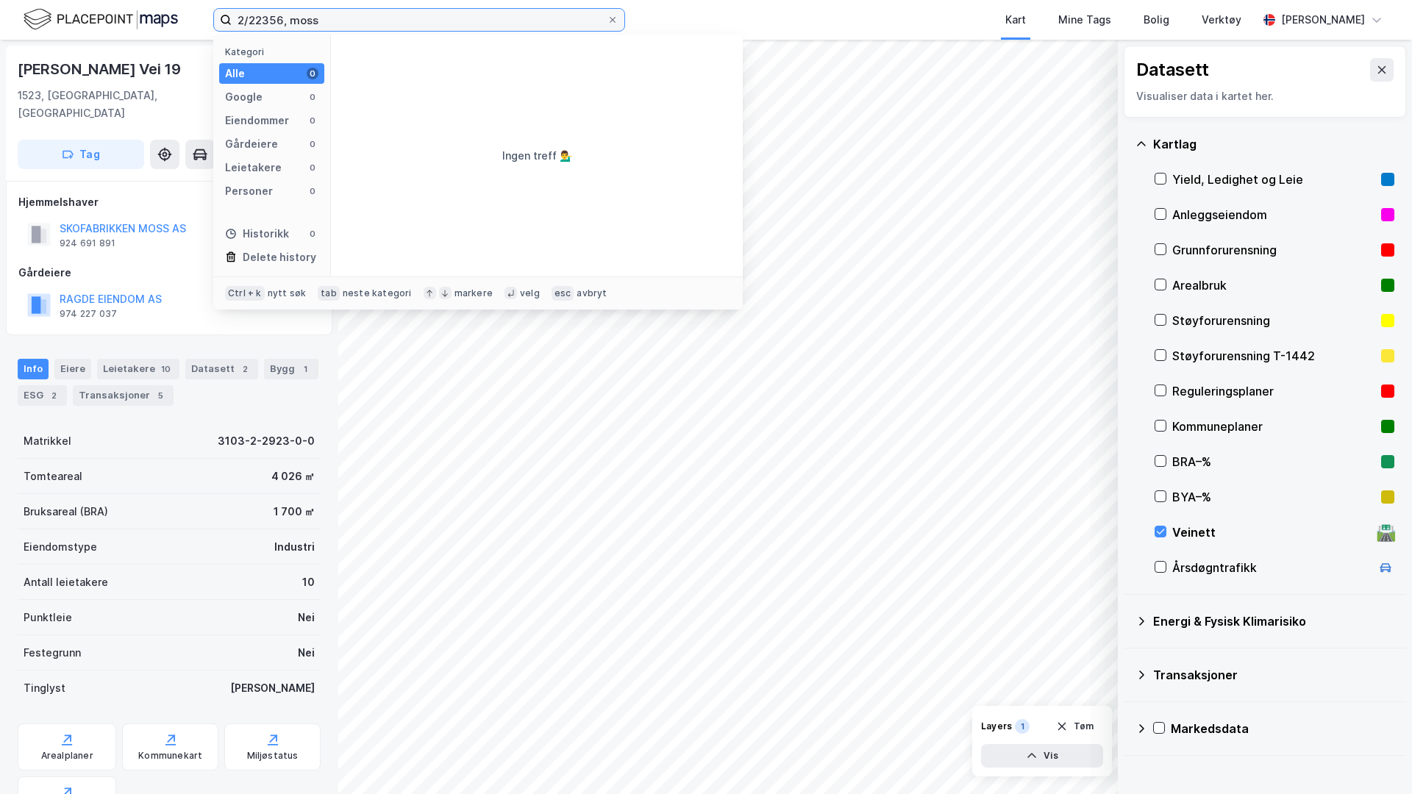
click at [274, 19] on input "2/22356, moss" at bounding box center [419, 20] width 375 height 22
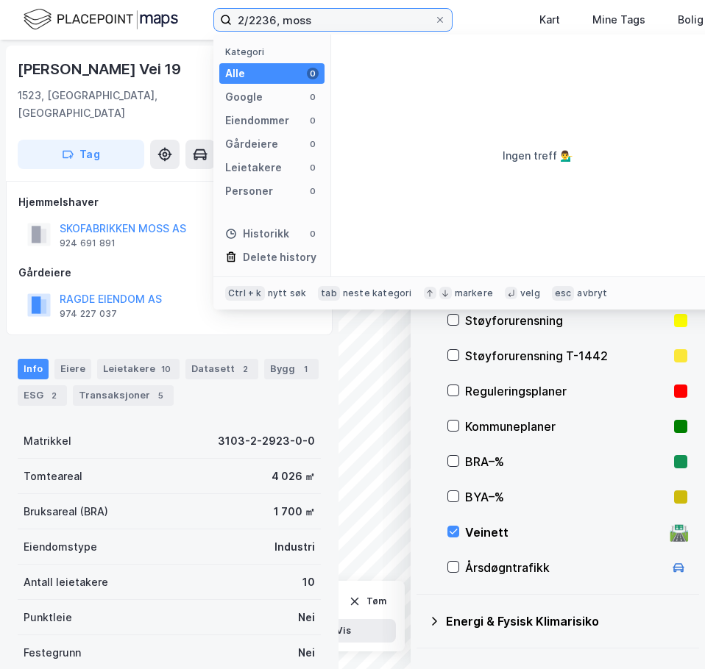
click at [330, 21] on input "2/2236, moss" at bounding box center [333, 20] width 202 height 22
type input "2/2236, moss"
click at [441, 13] on label "2/2236, moss" at bounding box center [332, 20] width 239 height 24
click at [434, 13] on input "2/2236, moss" at bounding box center [333, 20] width 202 height 22
click at [438, 16] on icon at bounding box center [439, 19] width 9 height 9
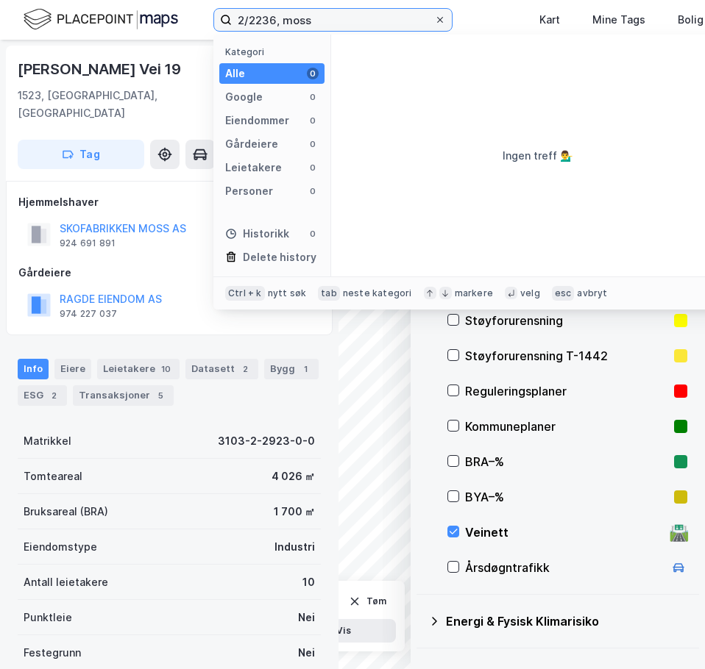
click at [434, 16] on input "2/2236, moss" at bounding box center [333, 20] width 202 height 22
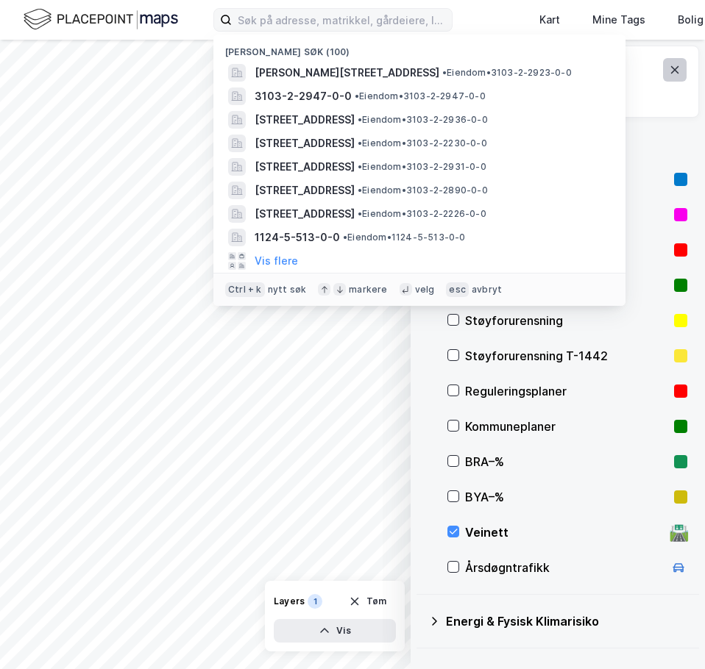
click at [671, 68] on icon at bounding box center [675, 69] width 8 height 7
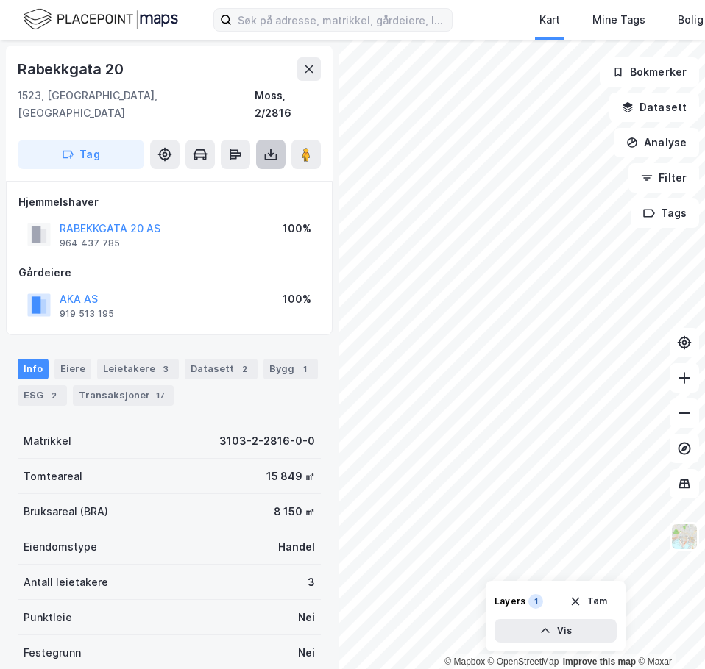
click at [271, 149] on icon at bounding box center [270, 153] width 1 height 8
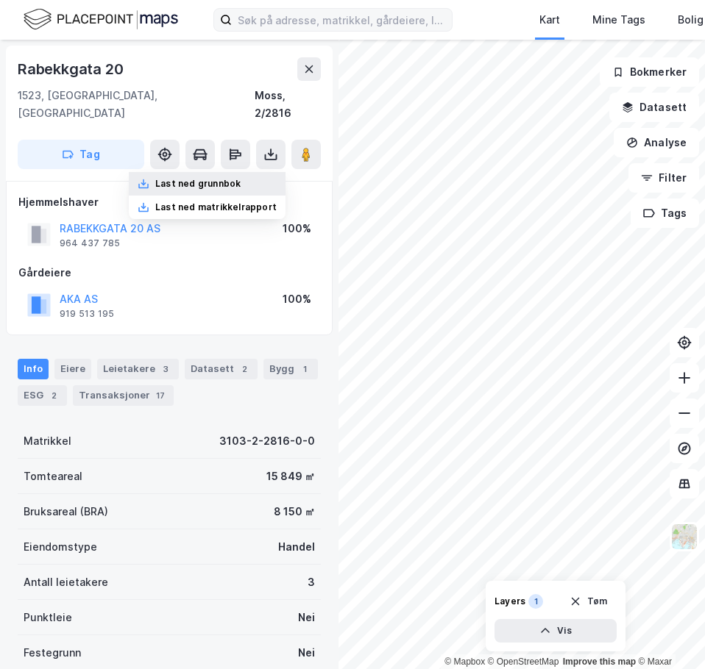
click at [232, 178] on div "Last ned grunnbok" at bounding box center [197, 184] width 85 height 12
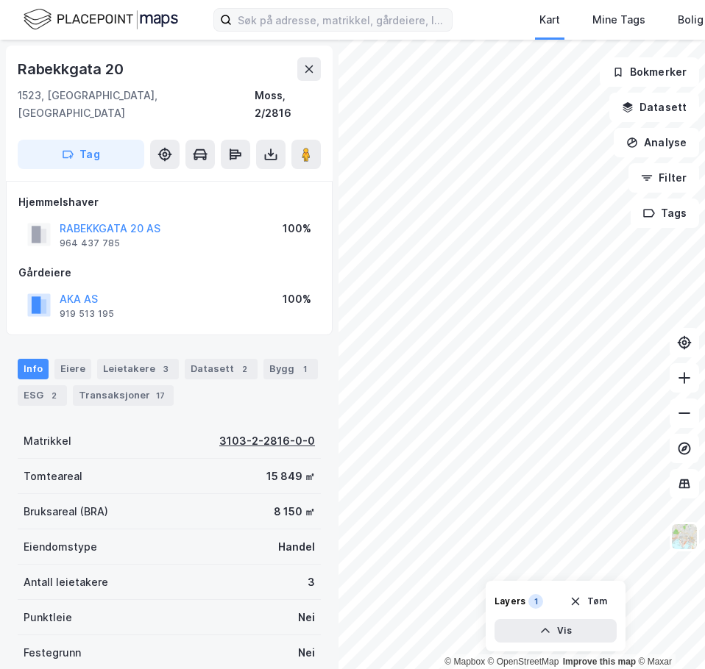
click at [300, 418] on div "© Mapbox © OpenStreetMap Improve this map © [PERSON_NAME] 20 [GEOGRAPHIC_DATA],…" at bounding box center [352, 355] width 705 height 630
